Goal: Task Accomplishment & Management: Use online tool/utility

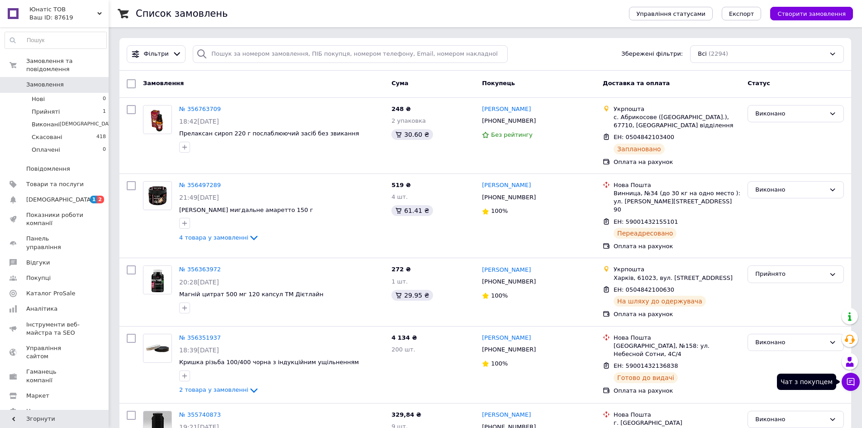
click at [855, 384] on icon at bounding box center [850, 381] width 9 height 9
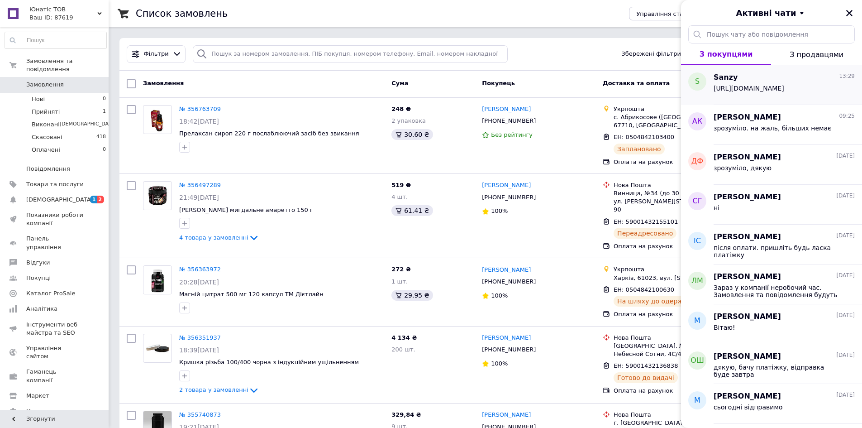
click at [746, 88] on span "[URL][DOMAIN_NAME]" at bounding box center [749, 88] width 71 height 7
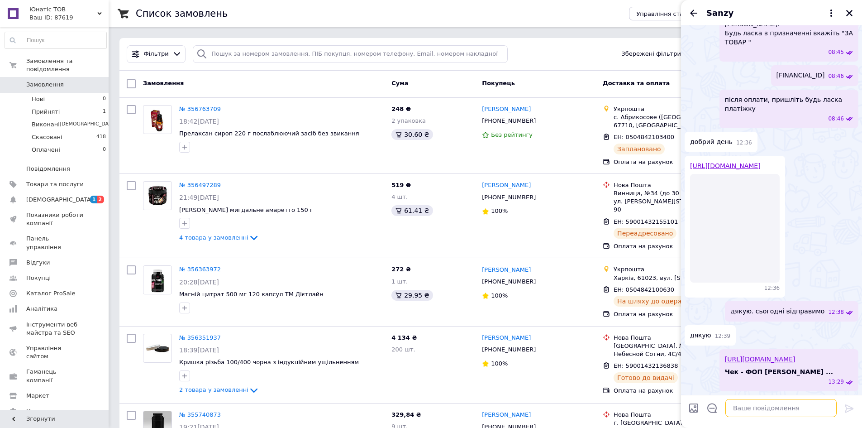
click at [752, 409] on textarea at bounding box center [780, 408] width 111 height 18
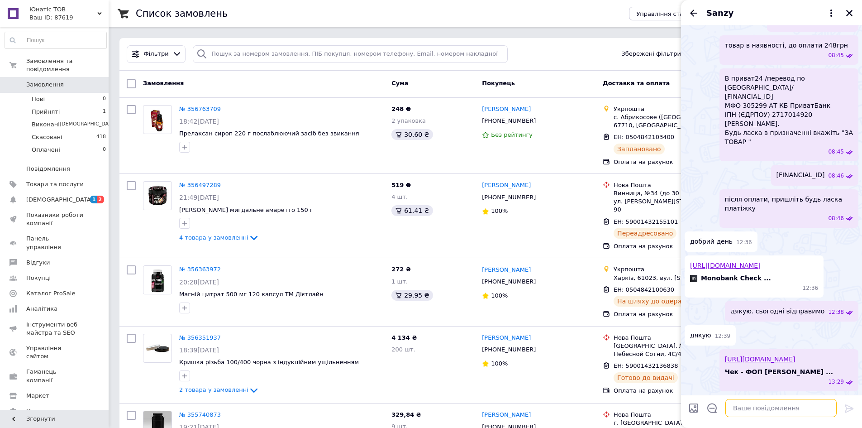
scroll to position [193, 0]
paste textarea "0504842103400"
type textarea "ттн 0504842103400"
click at [847, 408] on icon at bounding box center [849, 408] width 9 height 8
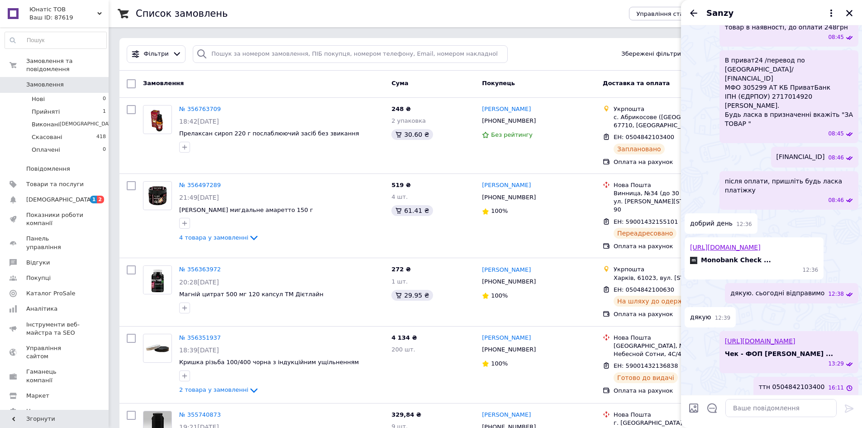
scroll to position [217, 0]
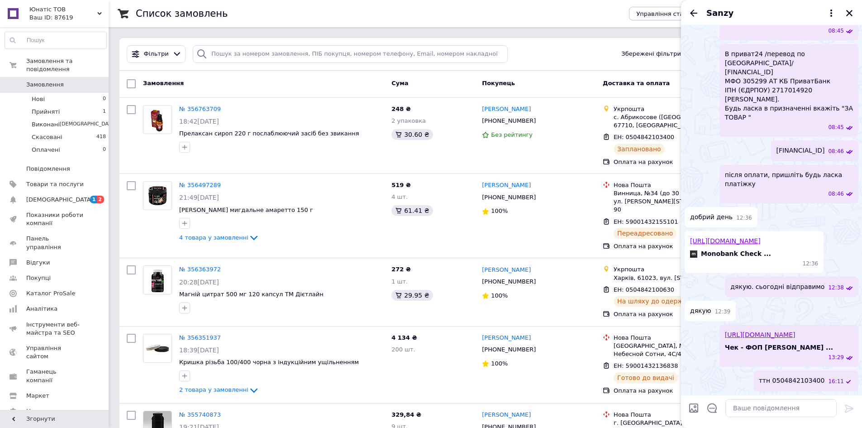
click at [850, 13] on icon "Закрити" at bounding box center [849, 13] width 8 height 8
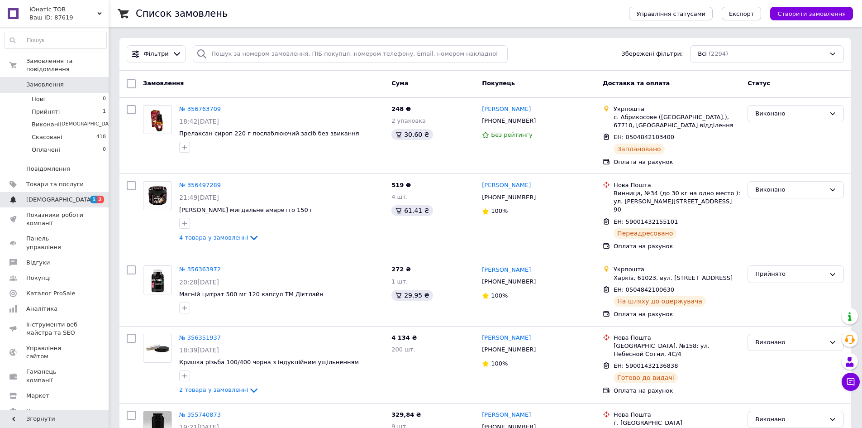
click at [47, 195] on span "[DEMOGRAPHIC_DATA]" at bounding box center [59, 199] width 67 height 8
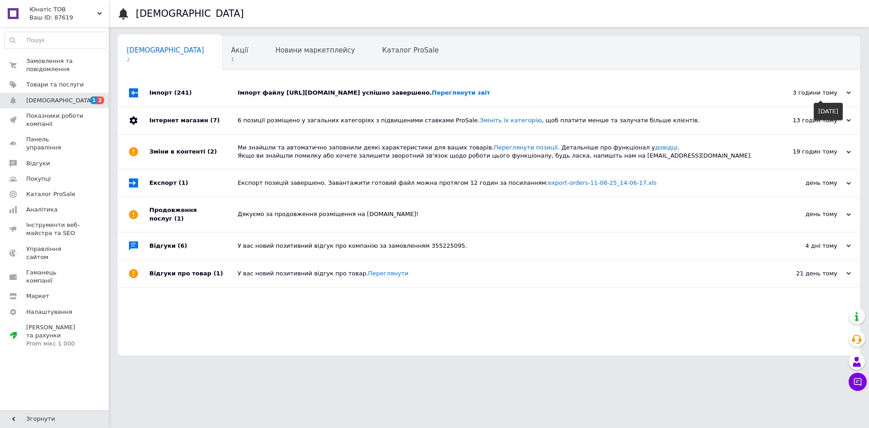
click at [849, 95] on icon at bounding box center [848, 92] width 5 height 5
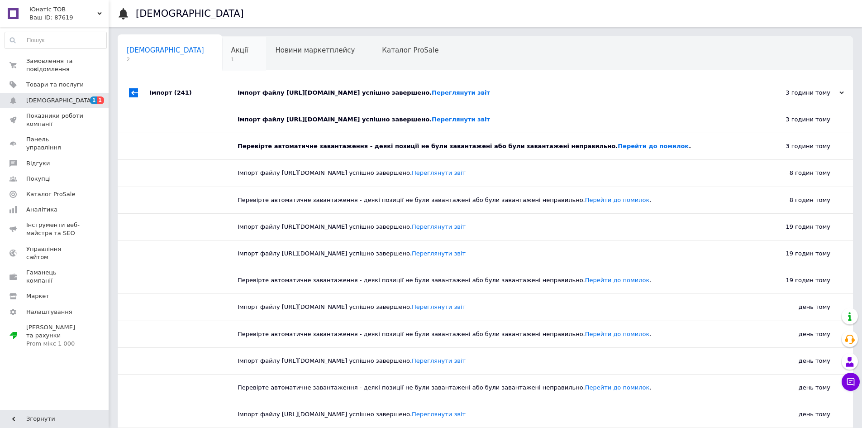
click at [222, 56] on div "Акції 1" at bounding box center [244, 54] width 44 height 34
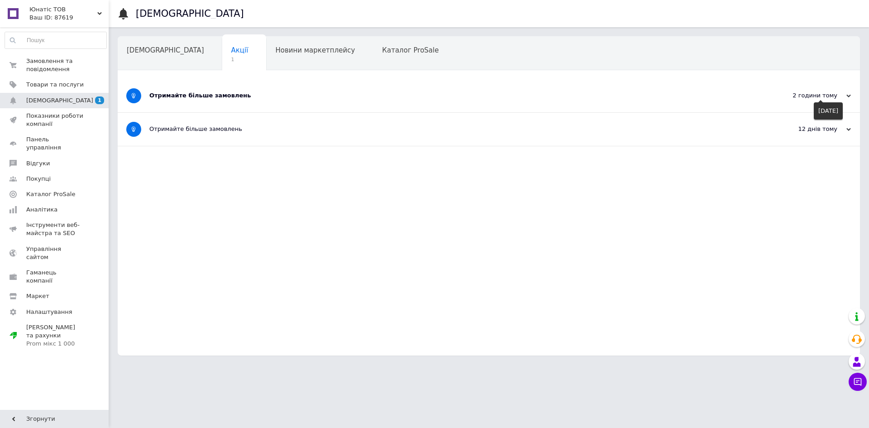
click at [847, 97] on icon at bounding box center [848, 96] width 5 height 5
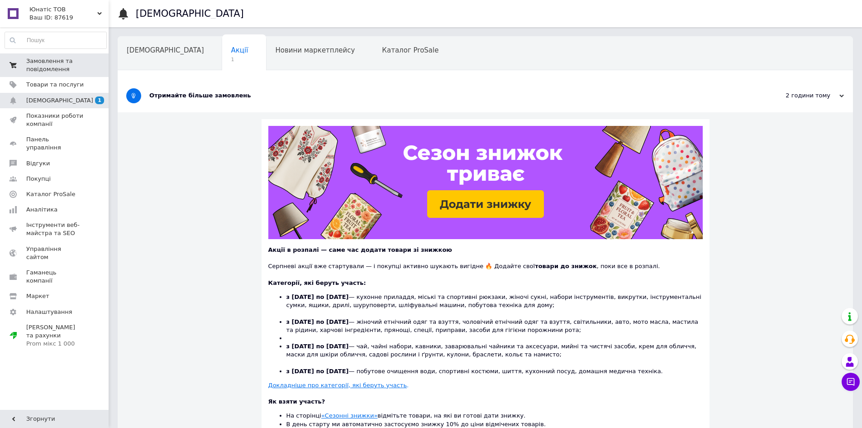
click at [59, 61] on span "Замовлення та повідомлення" at bounding box center [54, 65] width 57 height 16
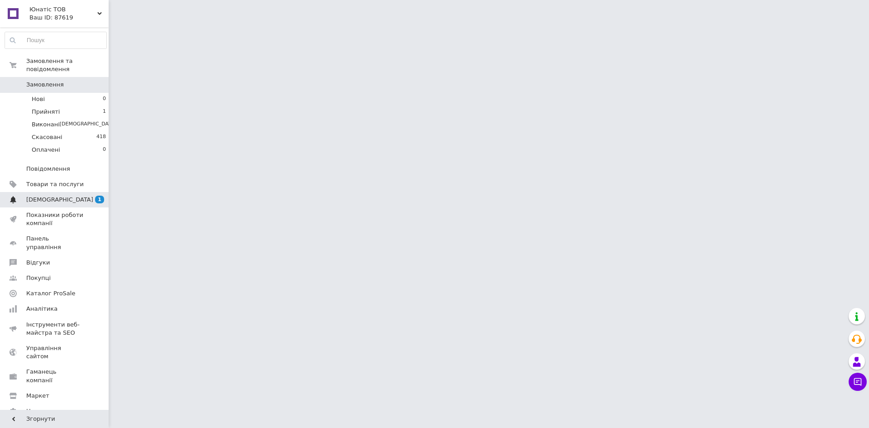
click at [66, 195] on span "[DEMOGRAPHIC_DATA]" at bounding box center [54, 199] width 57 height 8
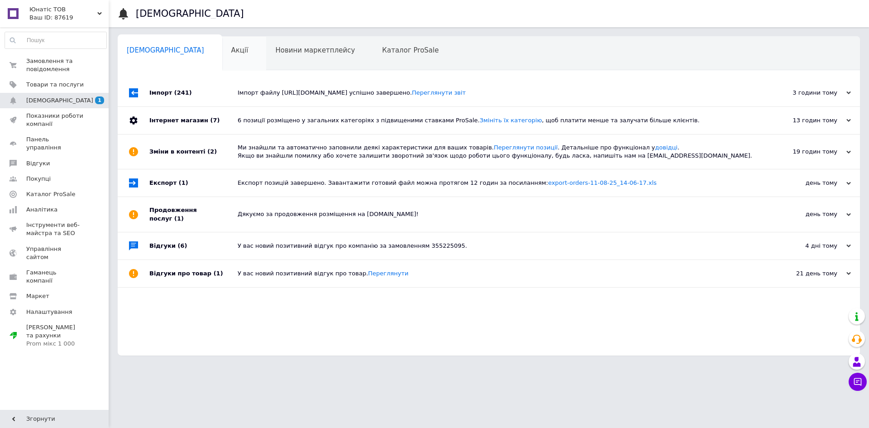
click at [231, 52] on span "Акції" at bounding box center [239, 50] width 17 height 8
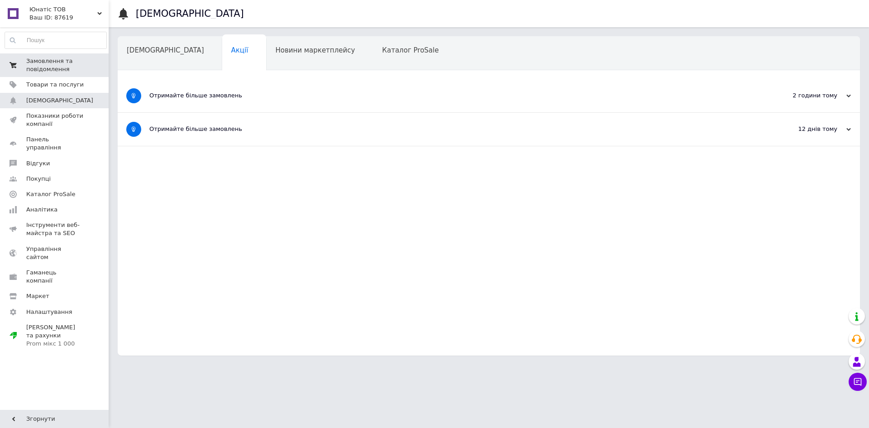
click at [53, 69] on span "Замовлення та повідомлення" at bounding box center [54, 65] width 57 height 16
